Goal: Task Accomplishment & Management: Manage account settings

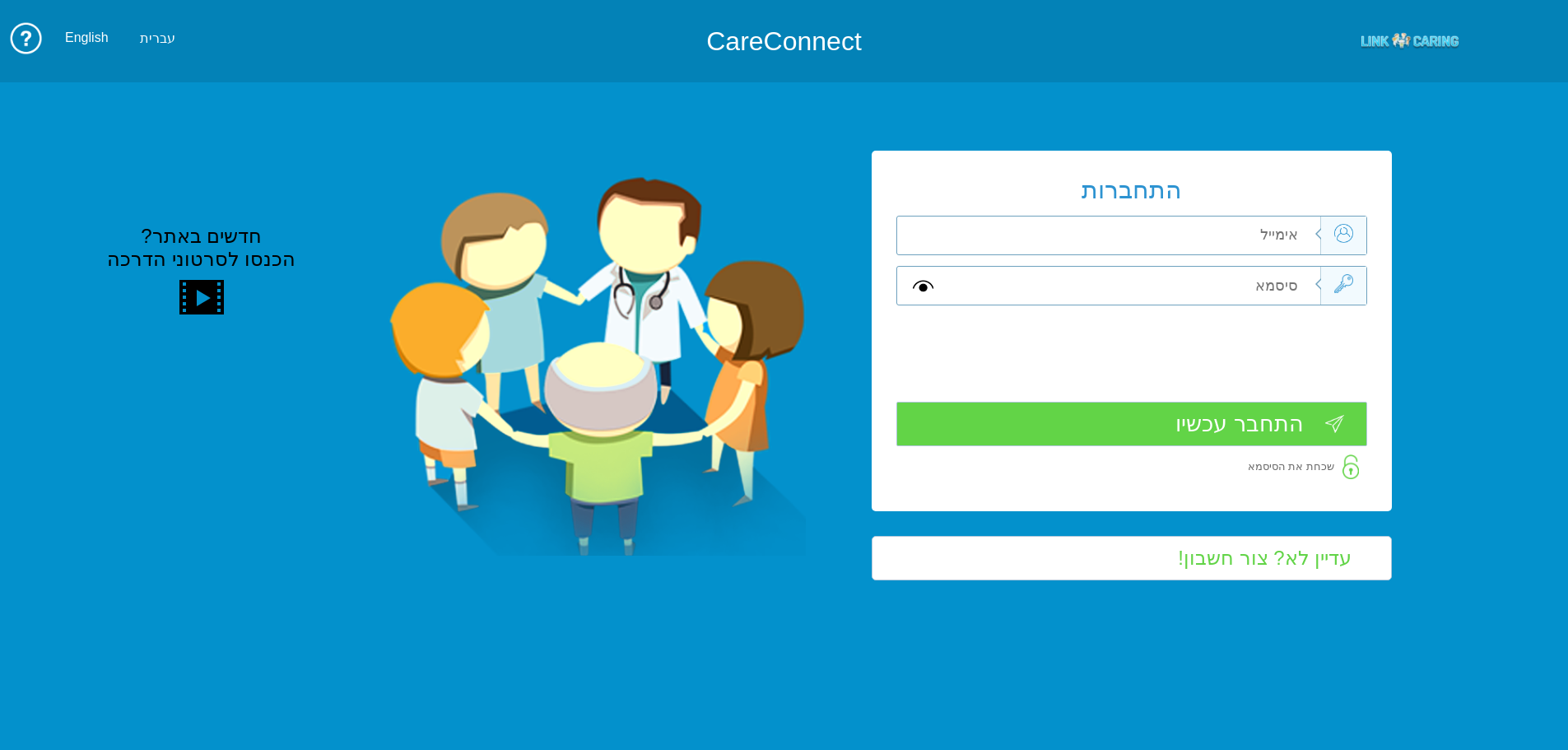
click at [1272, 242] on input "text" at bounding box center [1135, 235] width 371 height 38
type input "ה"
type input "[EMAIL_ADDRESS][DOMAIN_NAME]"
click at [1270, 290] on input "text" at bounding box center [1135, 285] width 371 height 38
type input "ה"
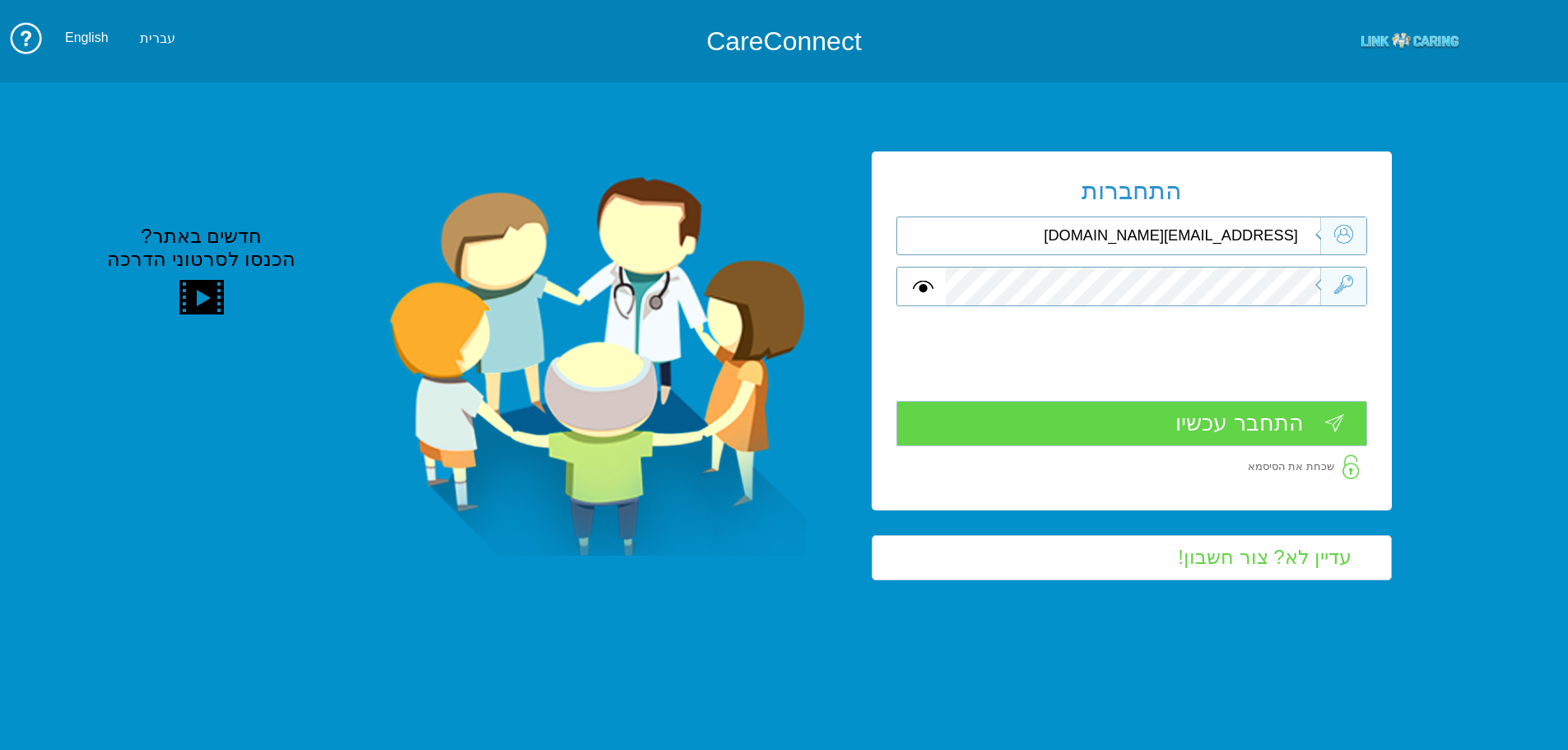
click at [1272, 426] on input "התחבר עכשיו" at bounding box center [1132, 424] width 471 height 46
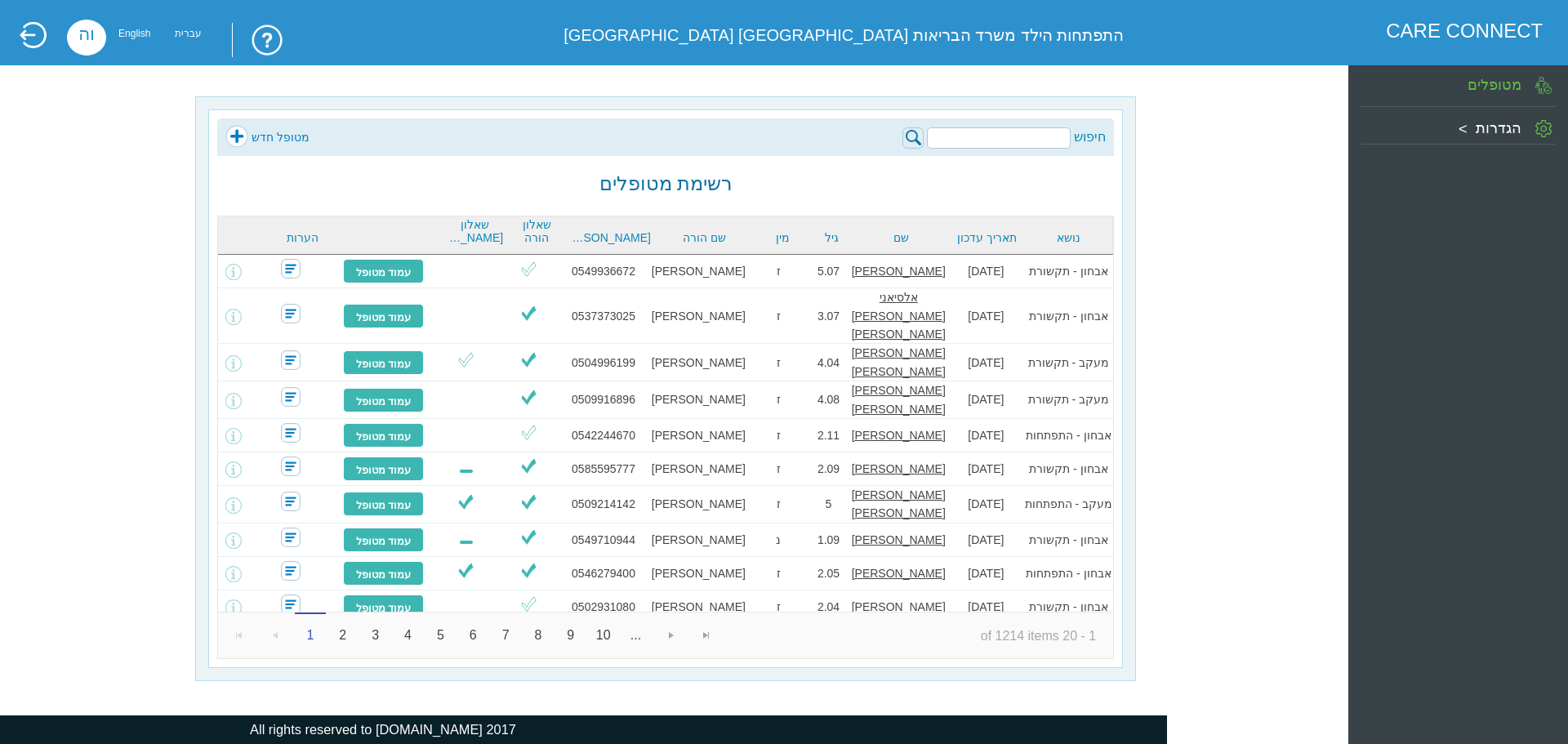
click at [1017, 144] on input "search" at bounding box center [998, 138] width 143 height 21
type input "0507655579"
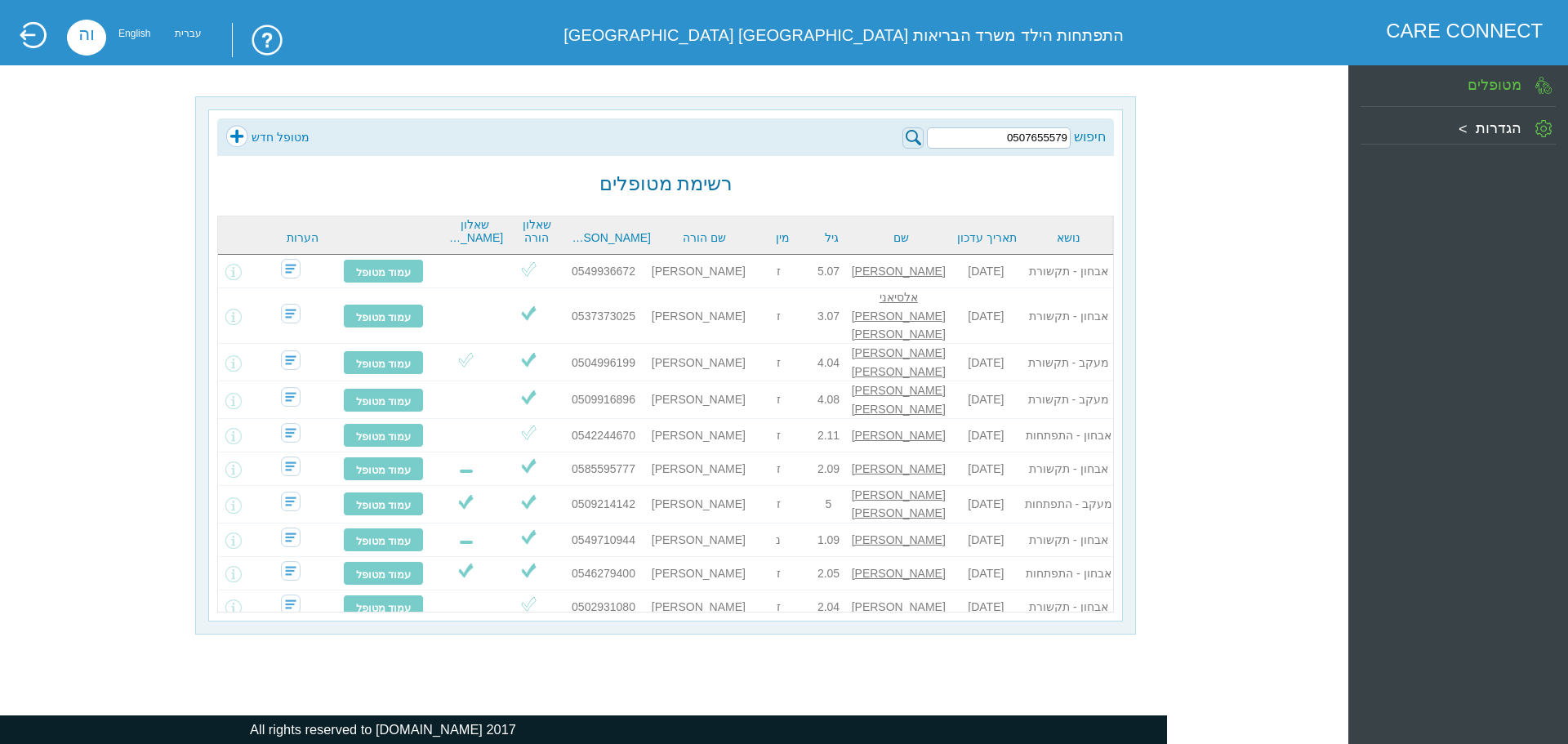
click at [914, 137] on img at bounding box center [913, 138] width 21 height 21
click at [912, 136] on img at bounding box center [913, 138] width 21 height 21
click at [993, 130] on input "0507655579" at bounding box center [998, 138] width 143 height 21
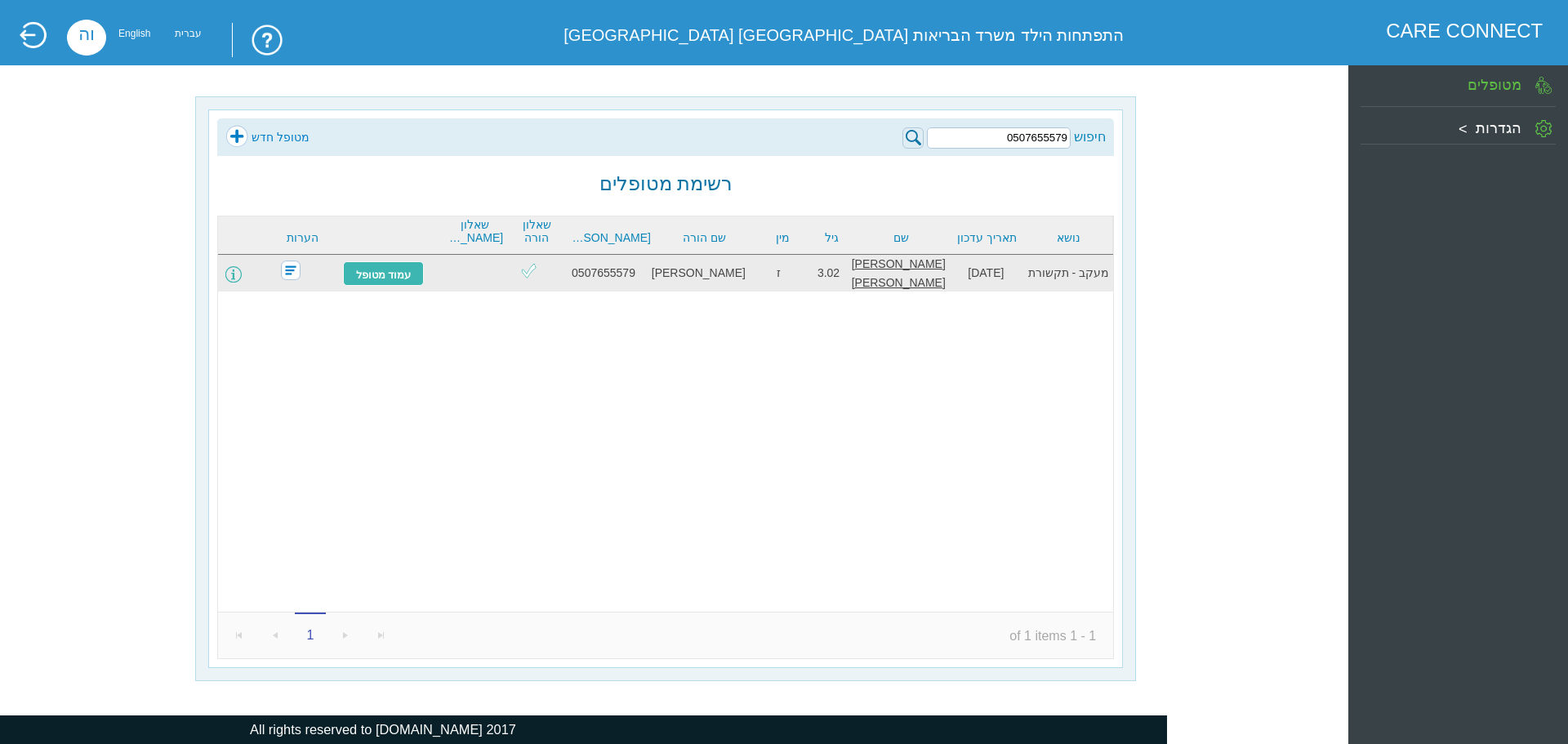
click at [241, 276] on span at bounding box center [234, 275] width 17 height 17
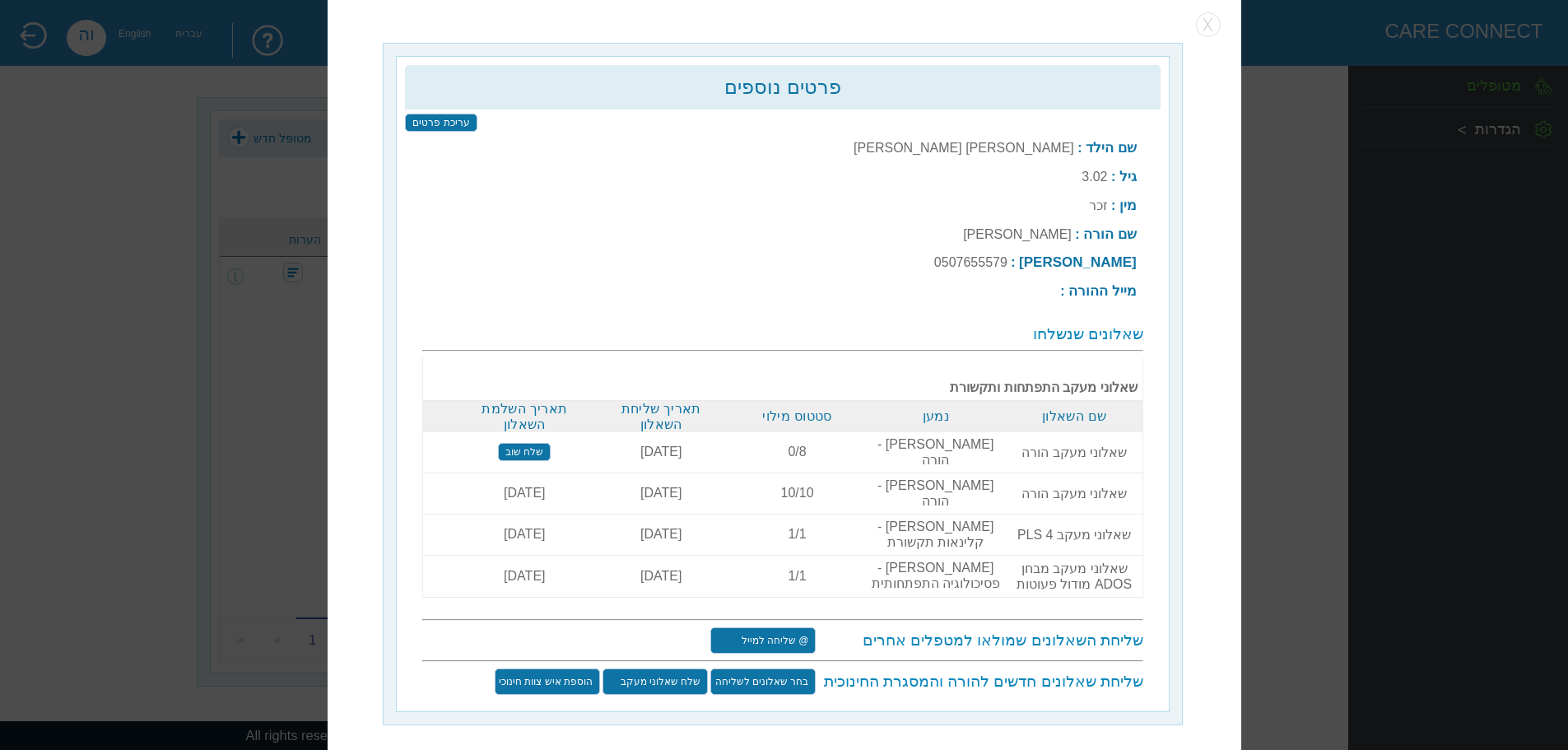
scroll to position [2, 0]
click at [532, 441] on input "שלח שוב" at bounding box center [524, 450] width 53 height 18
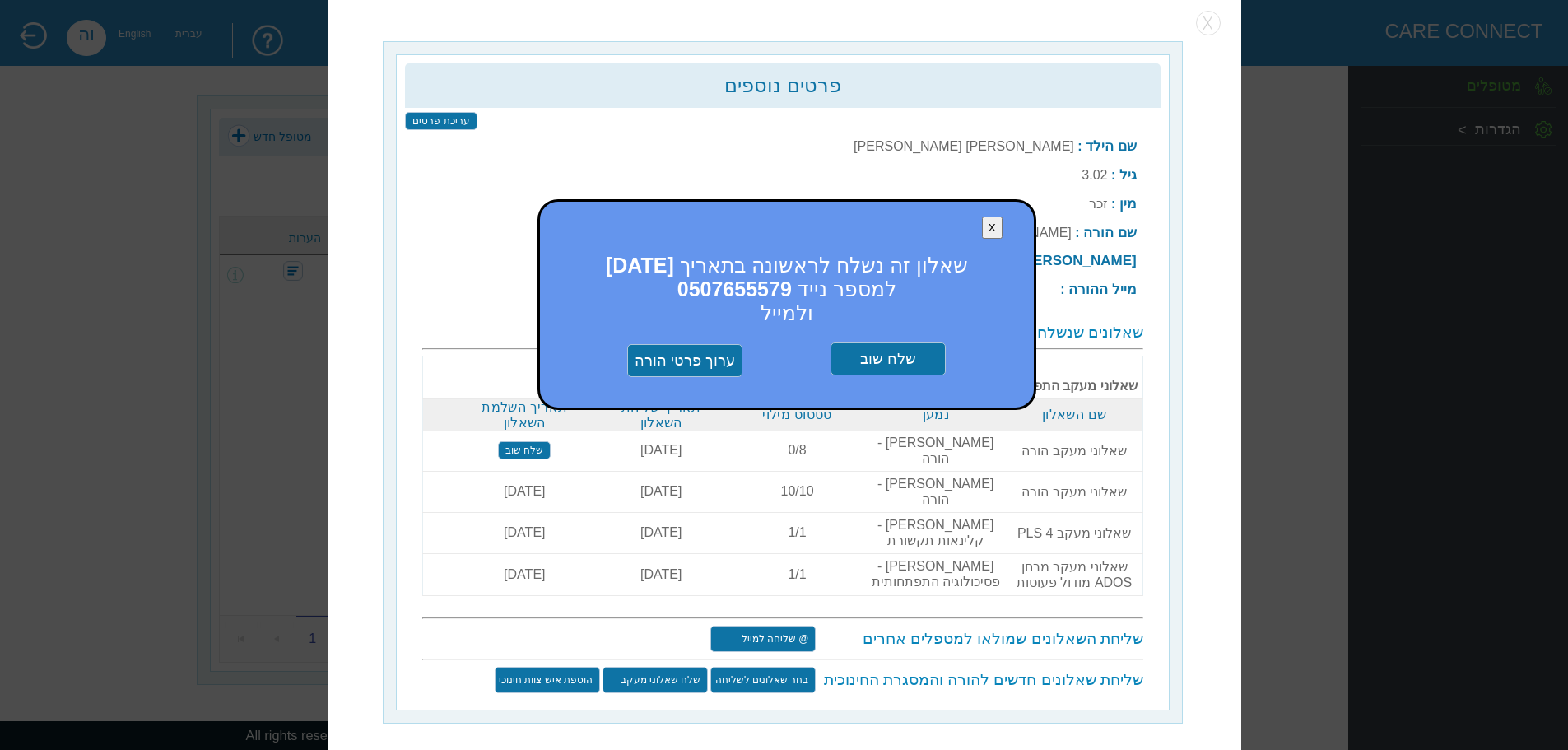
click at [884, 358] on input "שלח שוב" at bounding box center [888, 358] width 116 height 33
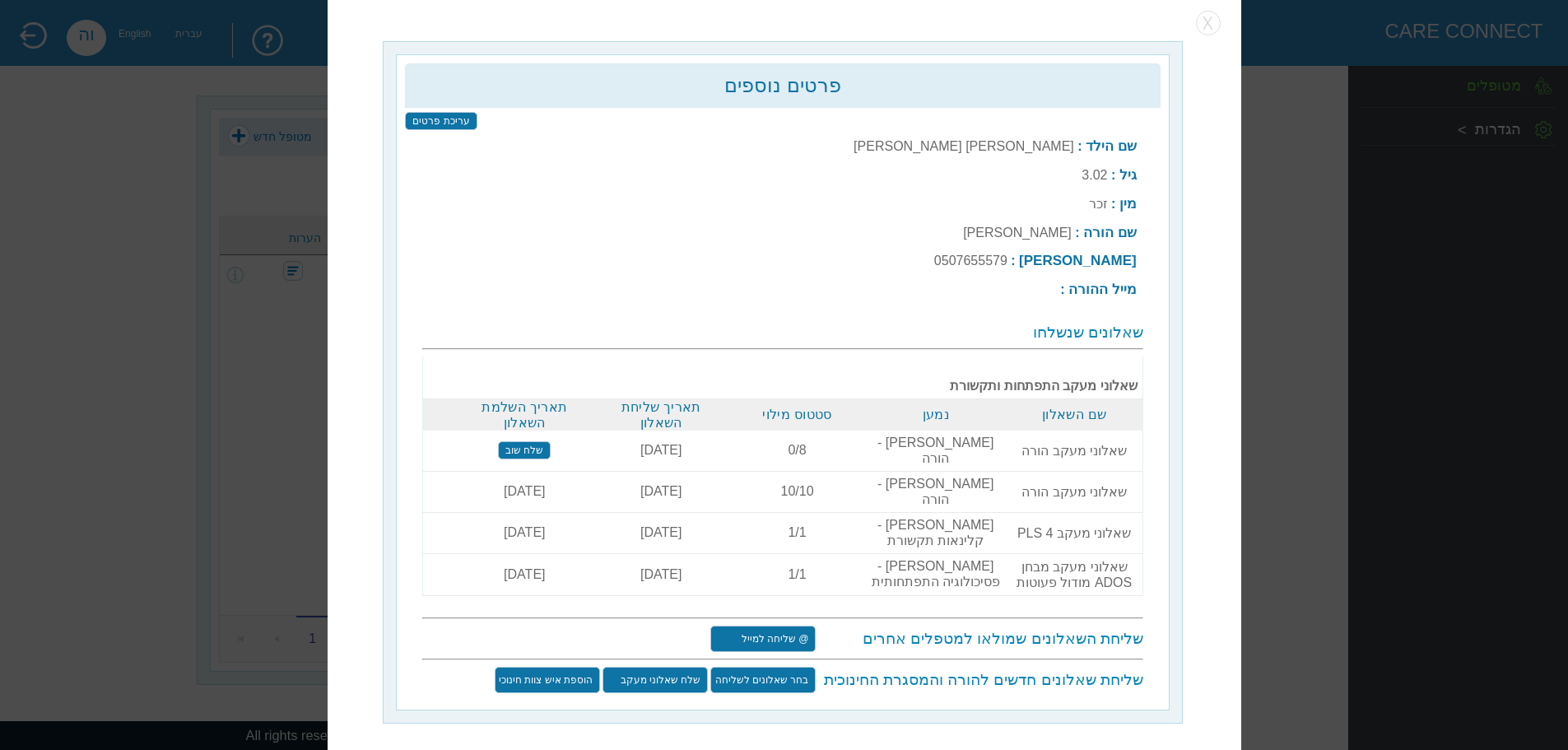
click at [451, 114] on input "עריכת פרטים" at bounding box center [440, 119] width 72 height 18
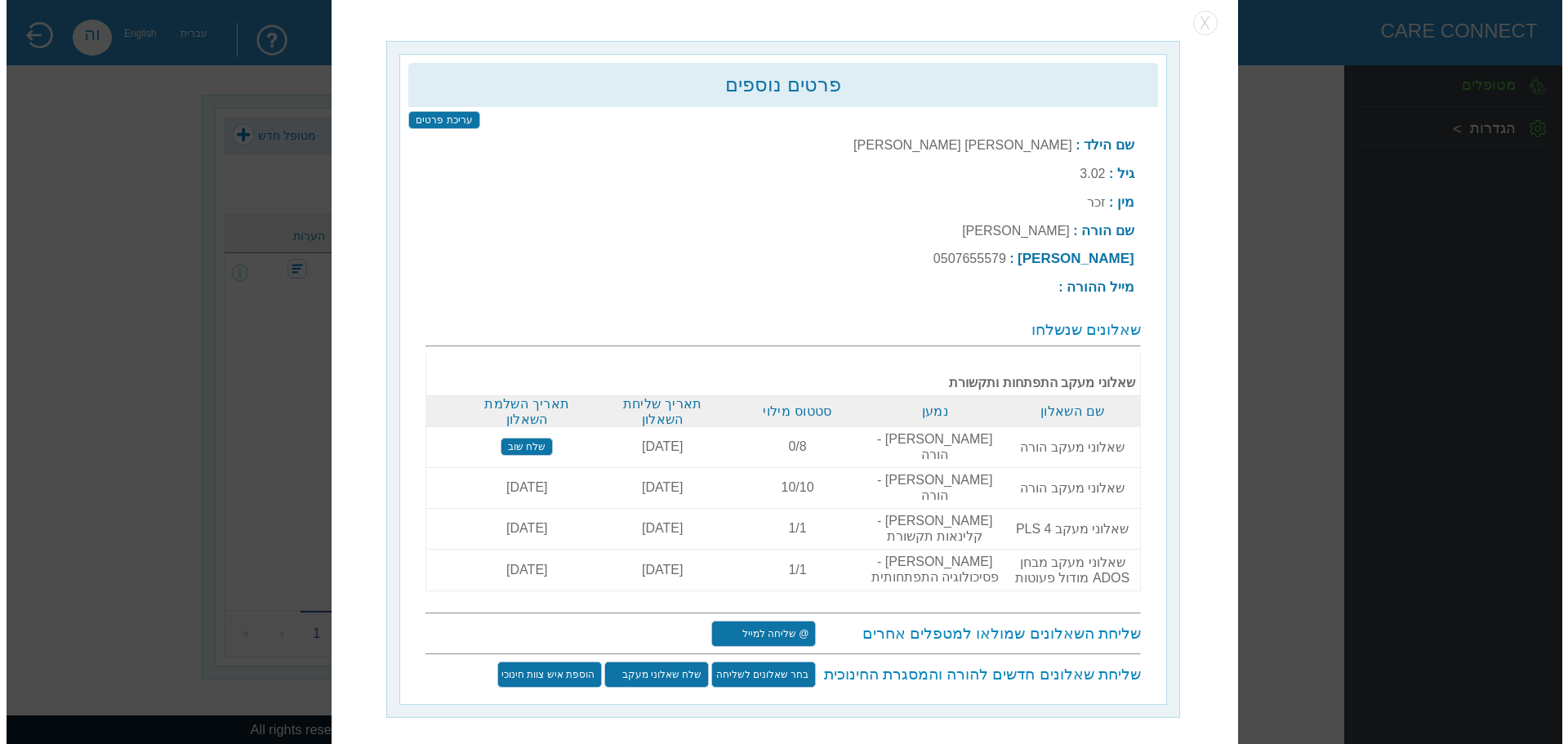
scroll to position [0, 0]
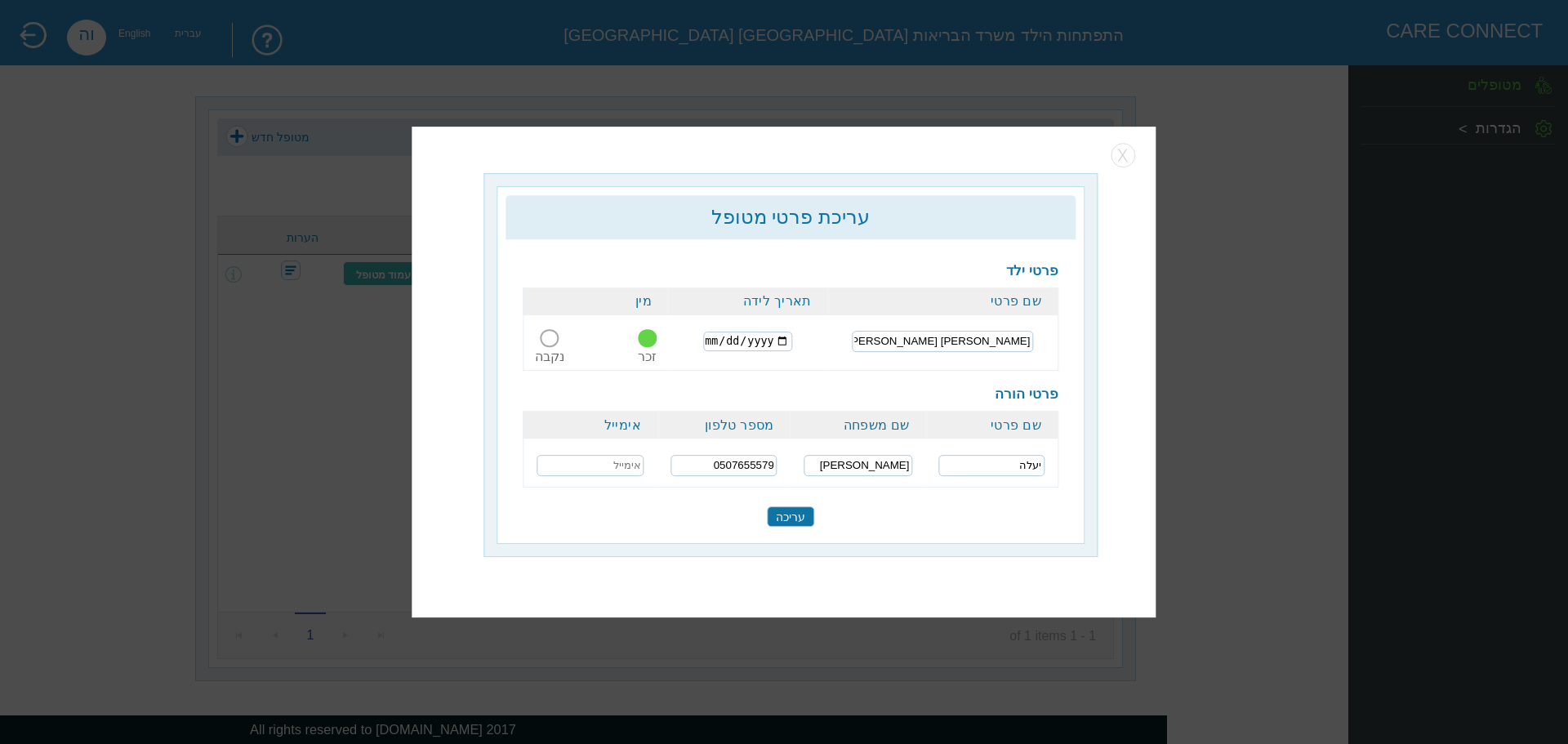
click at [605, 465] on input "text" at bounding box center [590, 465] width 108 height 21
click at [632, 465] on input "text" at bounding box center [590, 465] width 108 height 21
paste input "[EMAIL_ADDRESS][DOMAIN_NAME]"
type input "[EMAIL_ADDRESS][DOMAIN_NAME]"
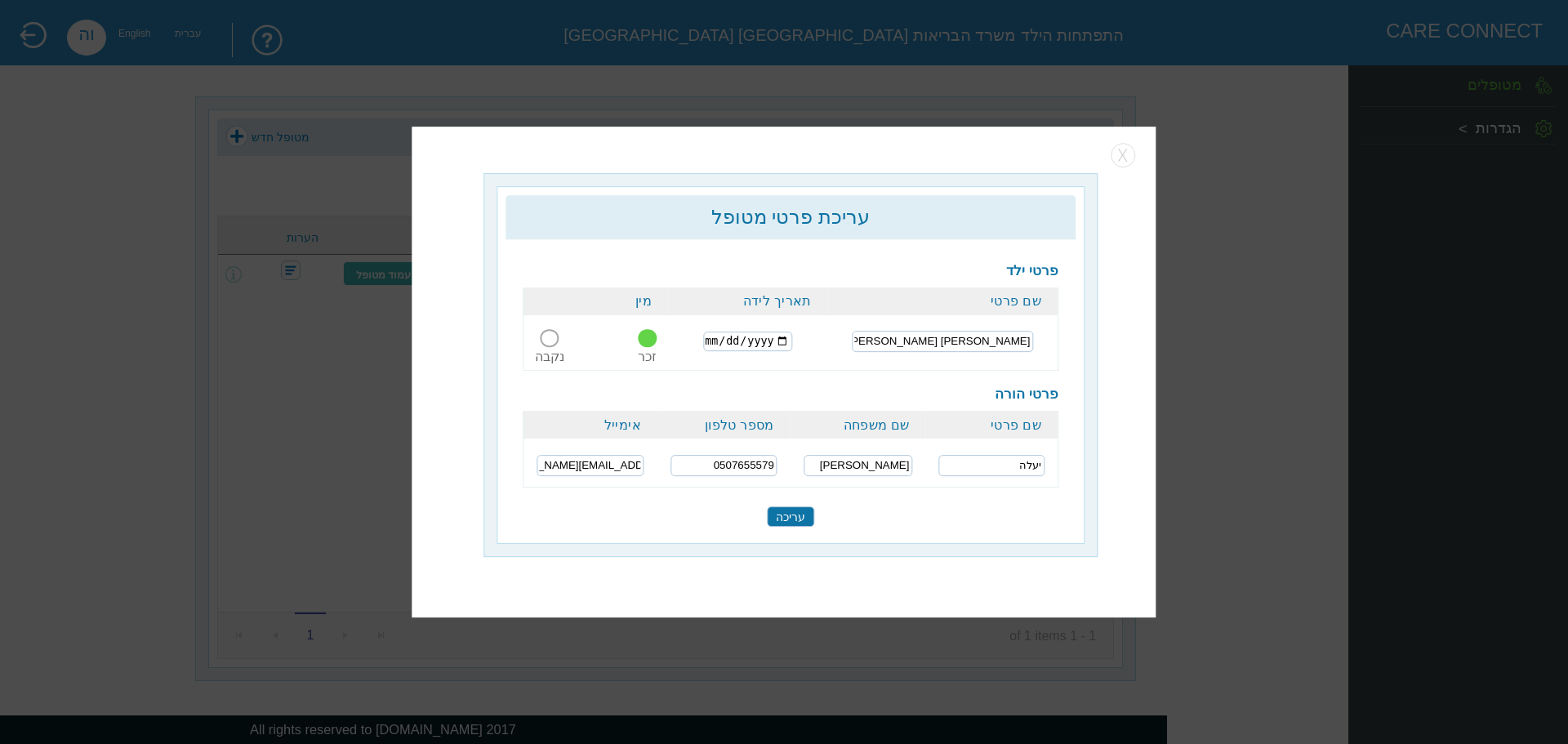
scroll to position [0, 0]
click at [789, 515] on input "עריכה" at bounding box center [790, 516] width 47 height 20
click at [1130, 155] on button "button" at bounding box center [1124, 155] width 24 height 24
